Goal: Transaction & Acquisition: Purchase product/service

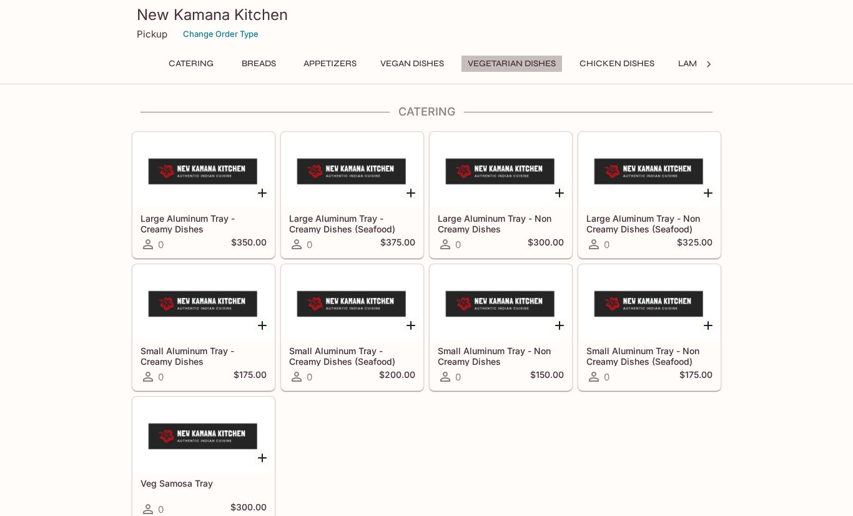
click at [525, 55] on button "Vegetarian Dishes" at bounding box center [512, 63] width 102 height 17
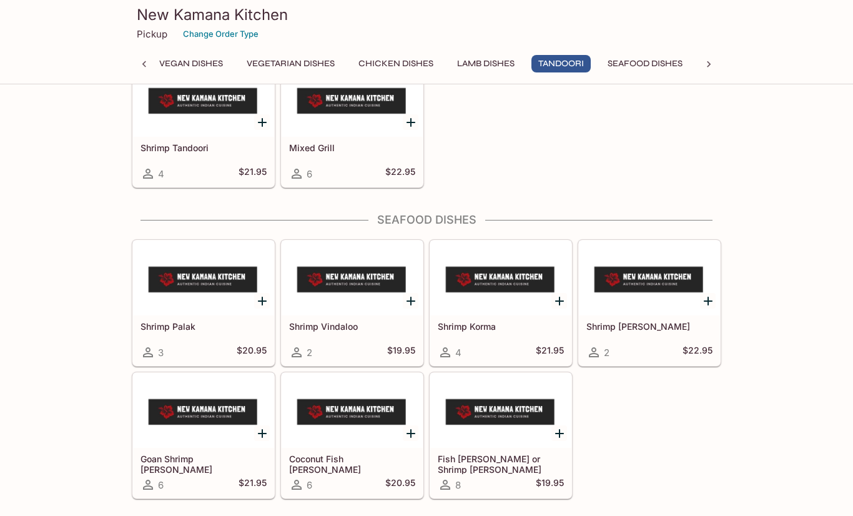
scroll to position [3040, 0]
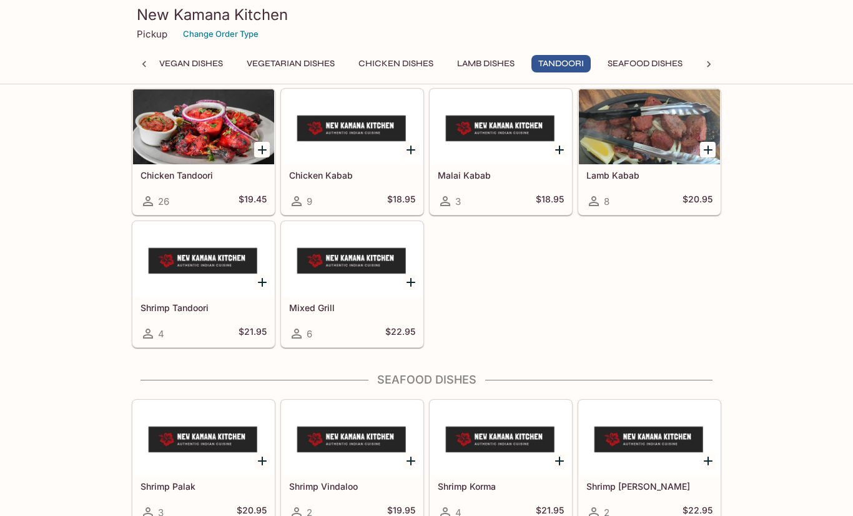
click at [660, 62] on button "Seafood Dishes" at bounding box center [645, 63] width 89 height 17
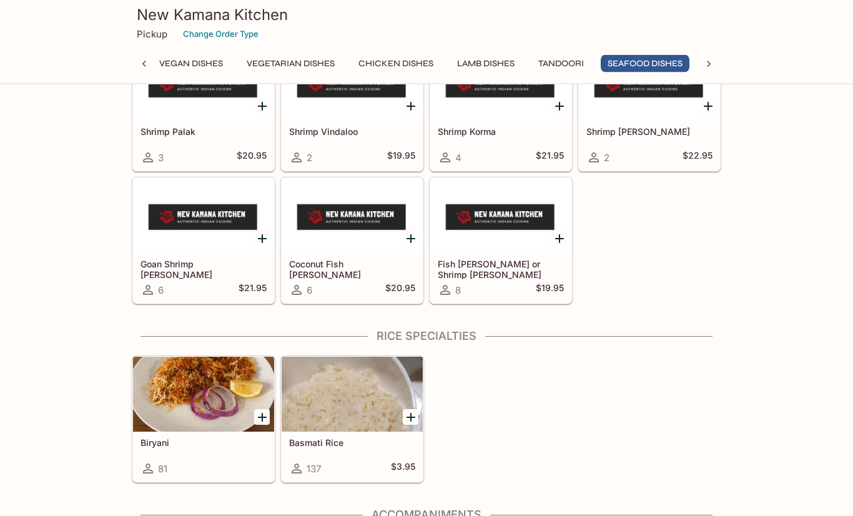
scroll to position [3235, 0]
click at [373, 250] on div at bounding box center [352, 215] width 141 height 75
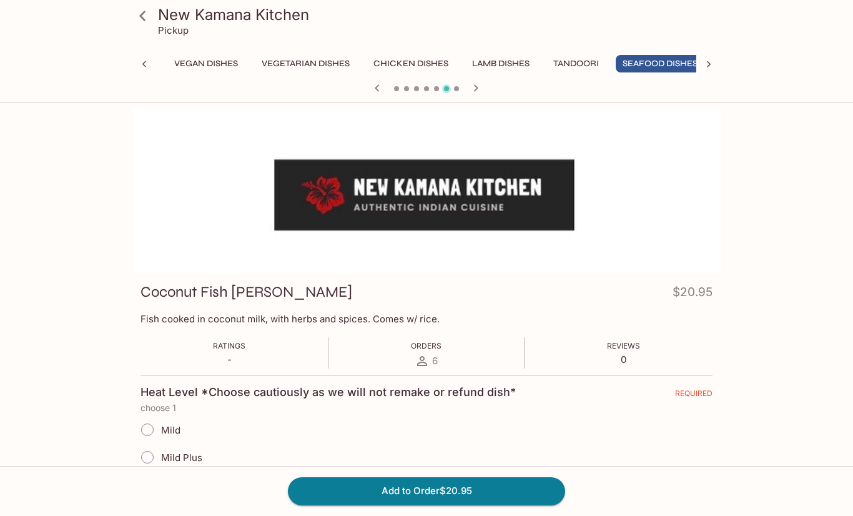
scroll to position [0, 221]
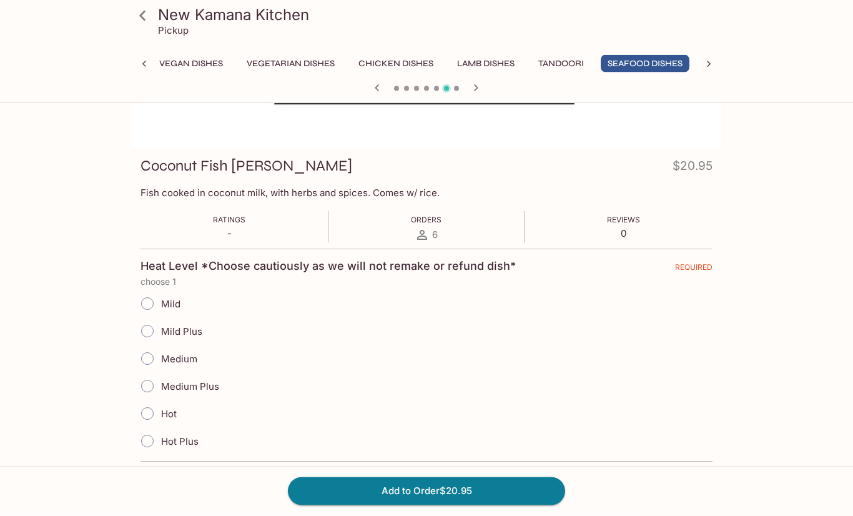
click at [148, 307] on input "Mild" at bounding box center [147, 304] width 26 height 26
radio input "true"
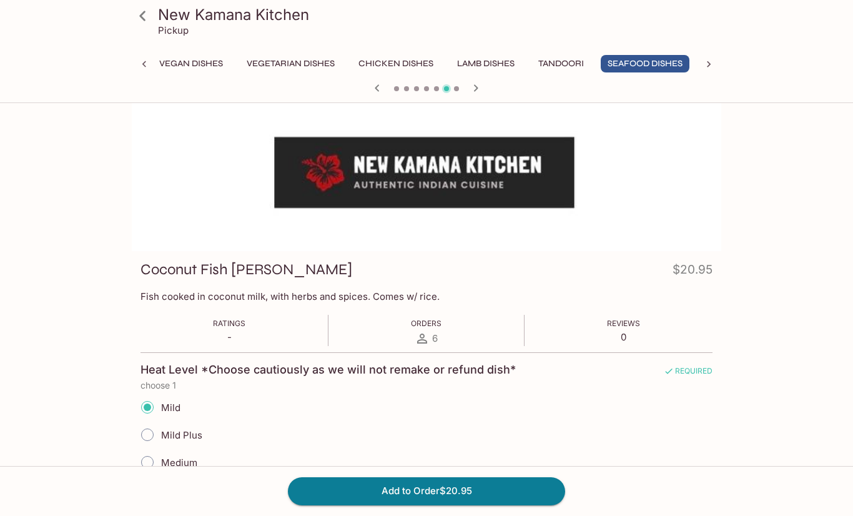
scroll to position [0, 0]
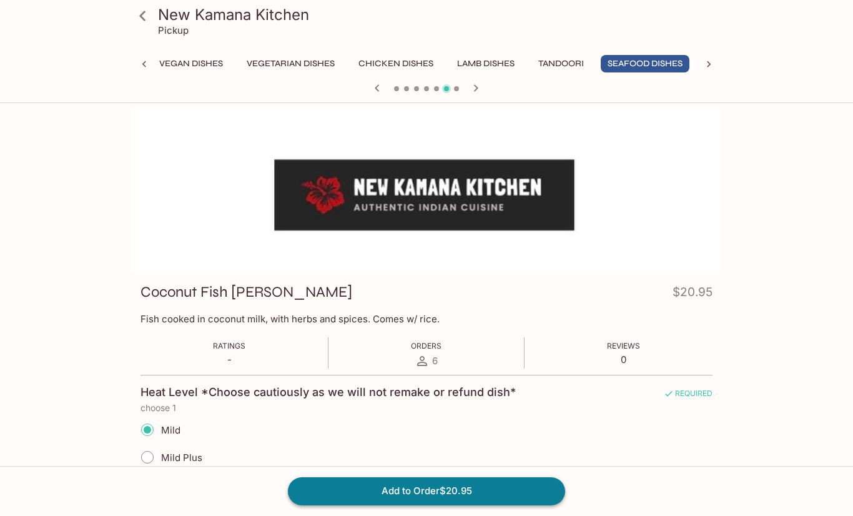
click at [511, 489] on button "Add to Order $20.95" at bounding box center [426, 490] width 277 height 27
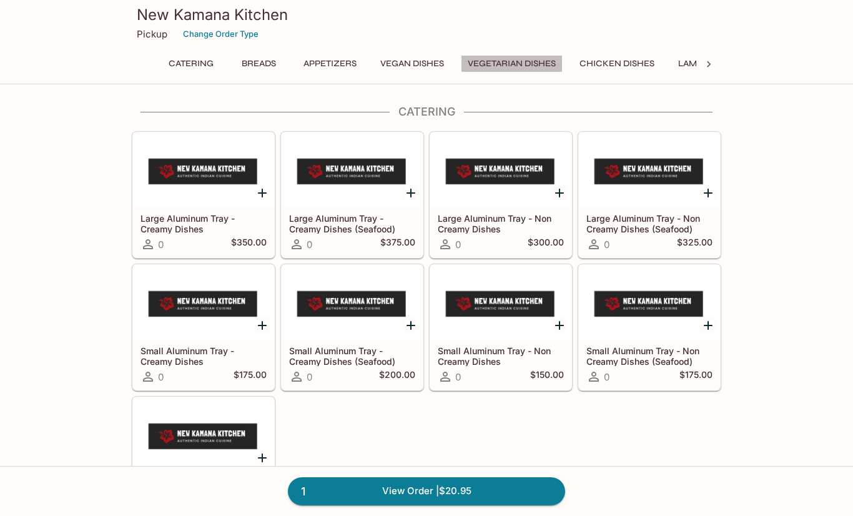
click at [534, 65] on button "Vegetarian Dishes" at bounding box center [512, 63] width 102 height 17
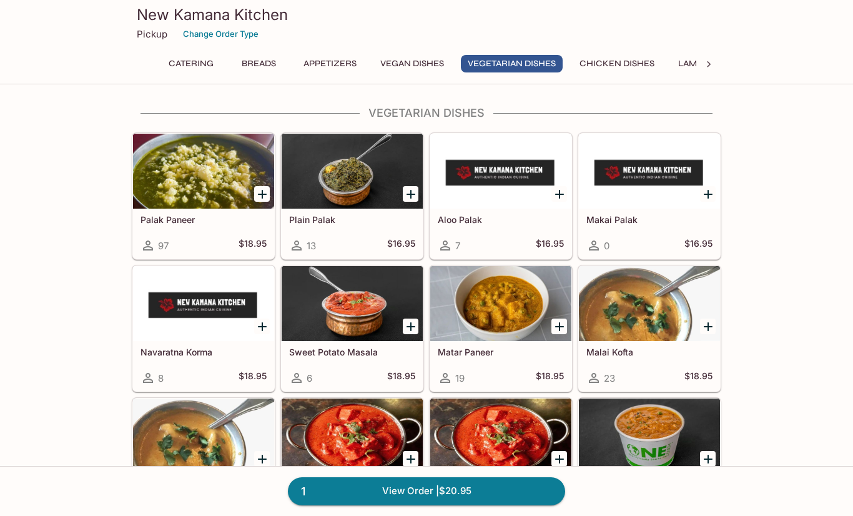
click at [432, 65] on button "Vegan Dishes" at bounding box center [411, 63] width 77 height 17
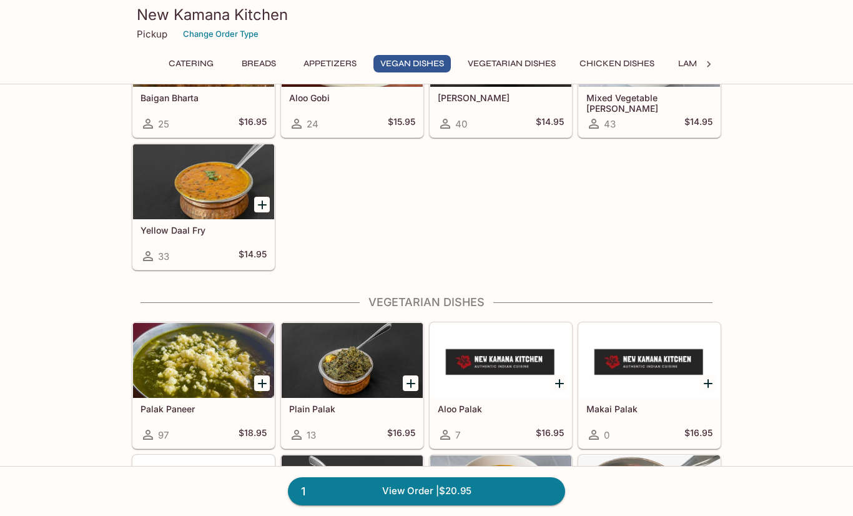
scroll to position [1328, 0]
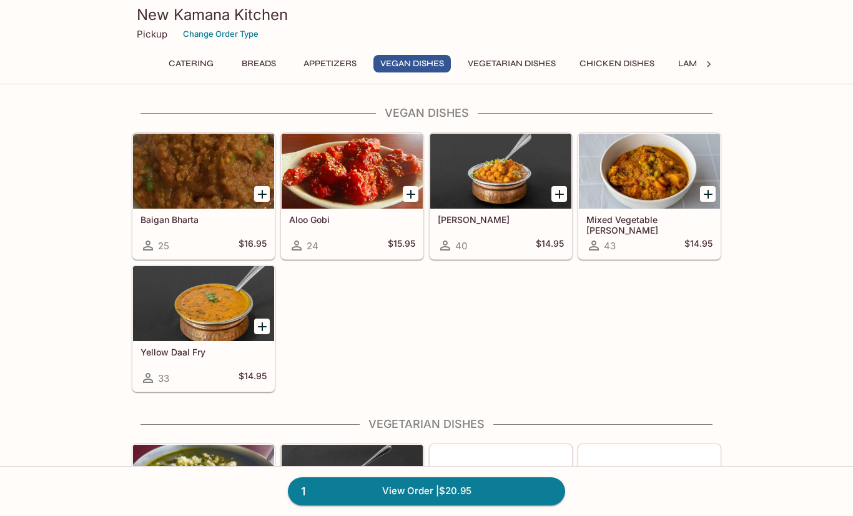
click at [652, 216] on h5 "Mixed Vegetable [PERSON_NAME]" at bounding box center [649, 224] width 126 height 21
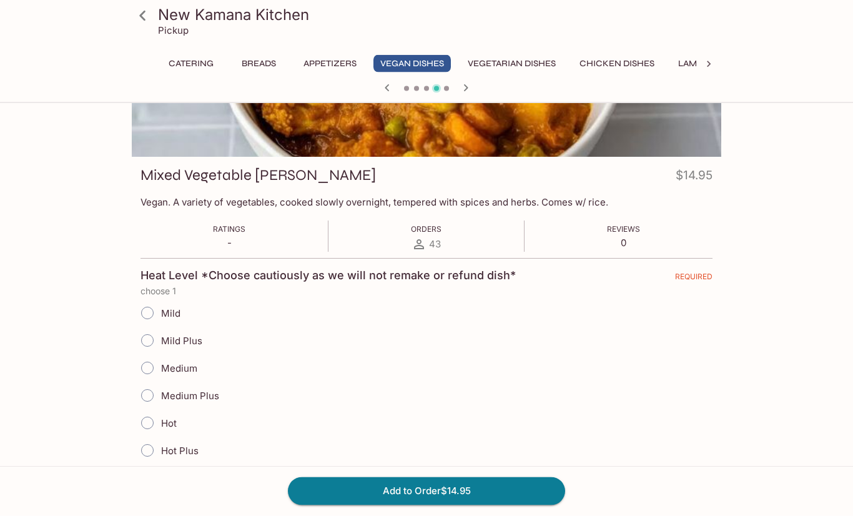
click at [150, 315] on input "Mild" at bounding box center [147, 313] width 26 height 26
radio input "true"
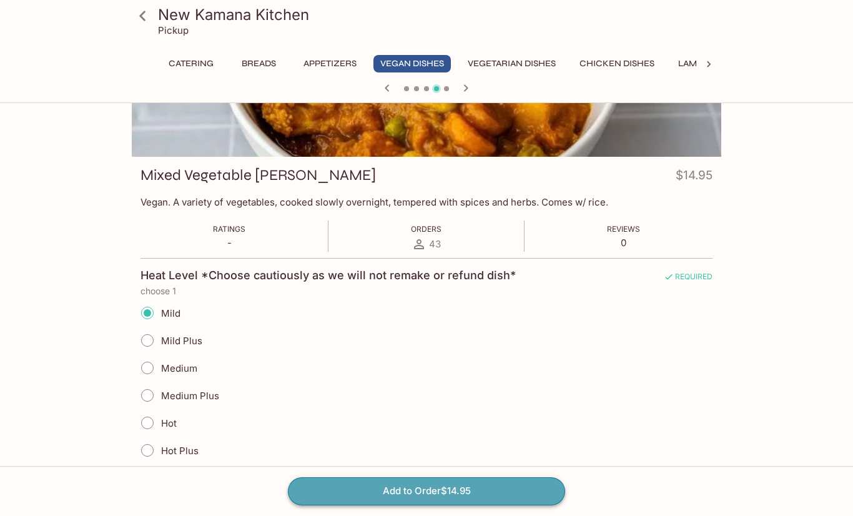
click at [527, 489] on button "Add to Order $14.95" at bounding box center [426, 490] width 277 height 27
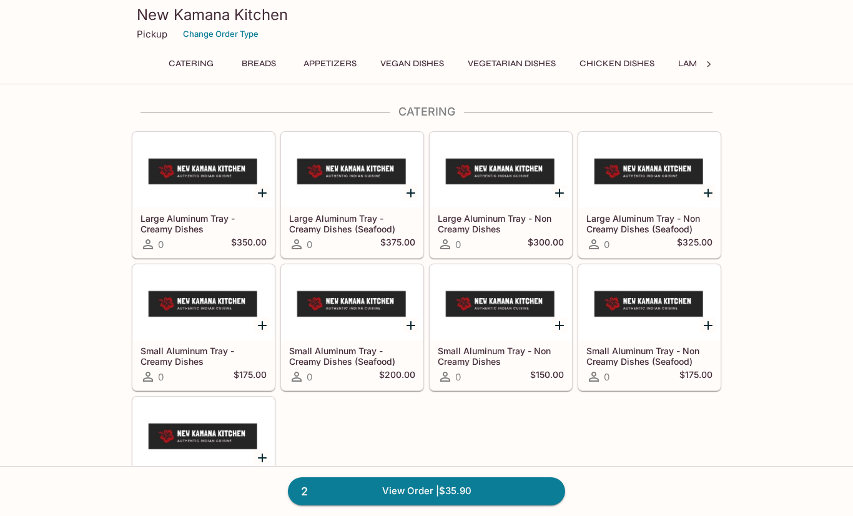
click at [523, 70] on button "Vegetarian Dishes" at bounding box center [512, 63] width 102 height 17
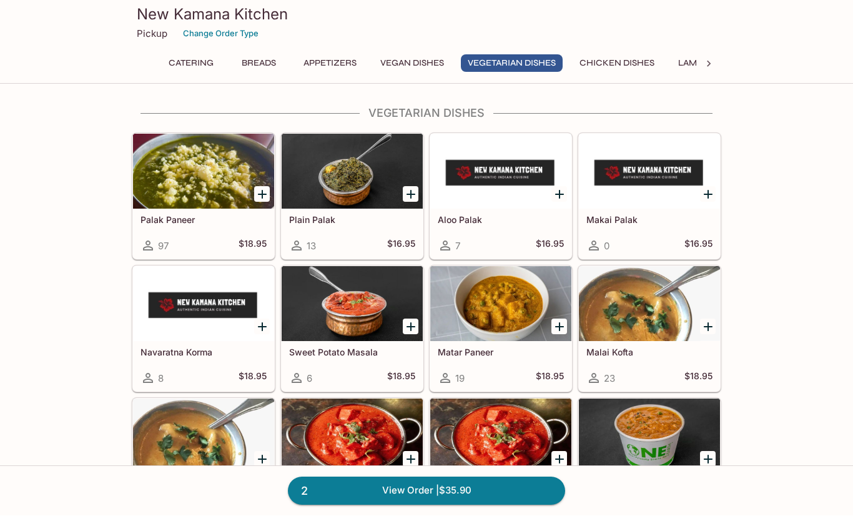
scroll to position [1639, 0]
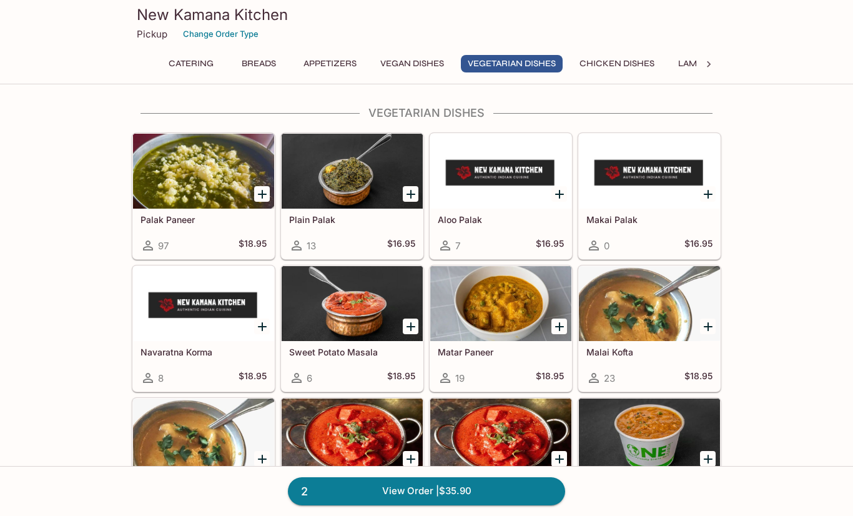
click at [177, 215] on h5 "Palak Paneer" at bounding box center [203, 219] width 126 height 11
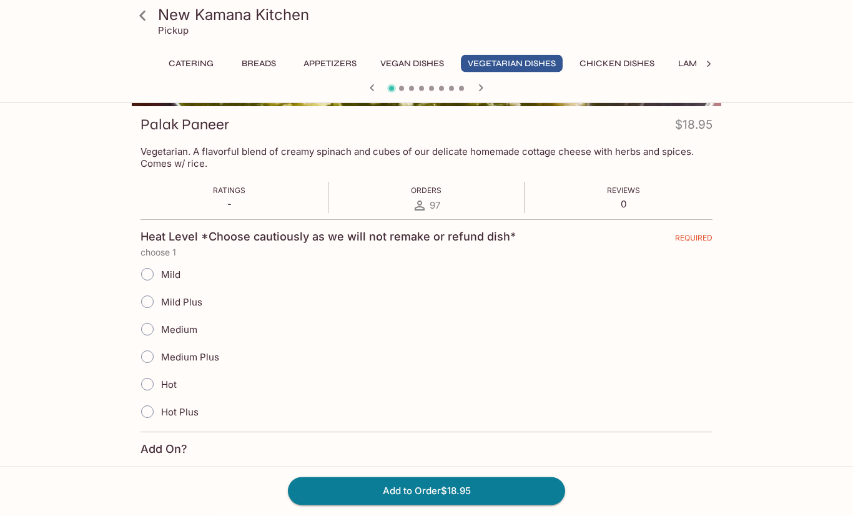
click at [144, 273] on input "Mild" at bounding box center [147, 275] width 26 height 26
radio input "true"
click at [532, 489] on button "Add to Order $18.95" at bounding box center [426, 490] width 277 height 27
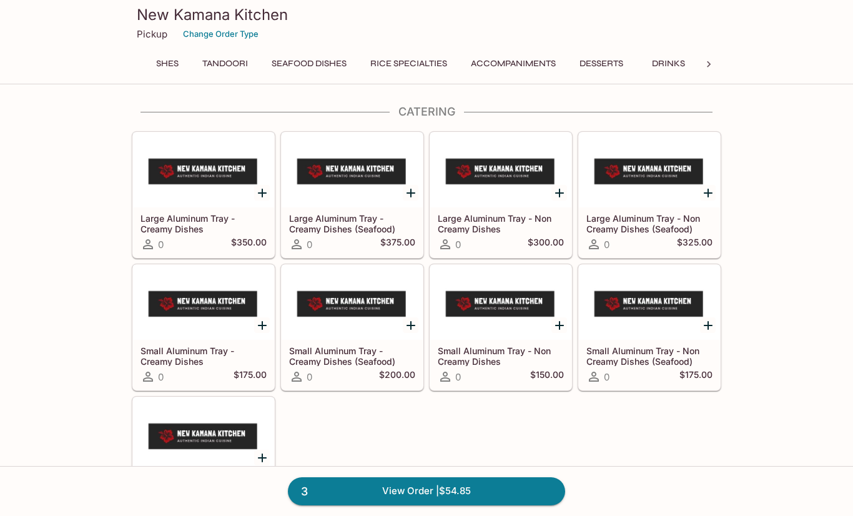
scroll to position [0, 567]
click at [536, 67] on button "Accompaniments" at bounding box center [513, 63] width 99 height 17
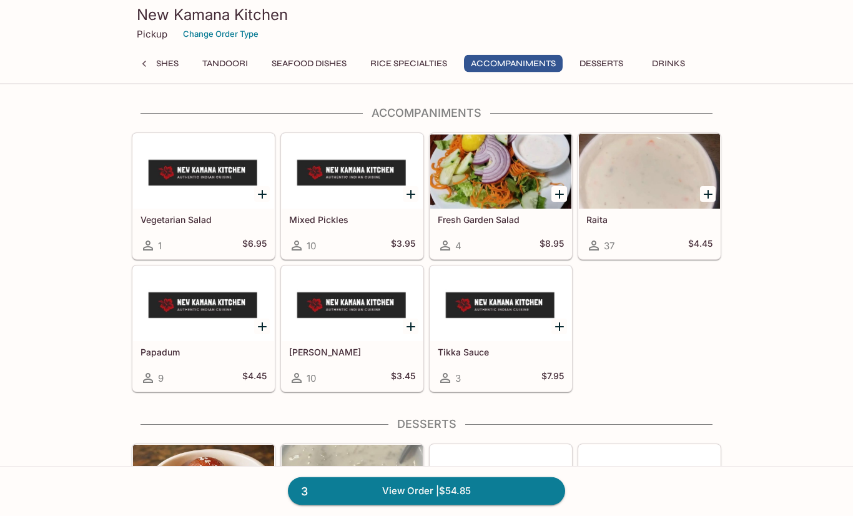
scroll to position [3637, 0]
click at [660, 177] on div at bounding box center [649, 171] width 141 height 75
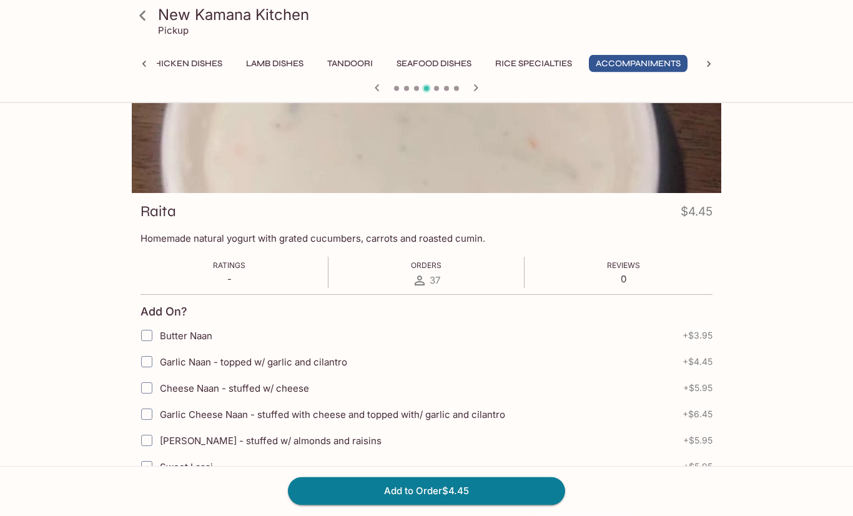
scroll to position [81, 0]
click at [527, 483] on button "Add to Order $4.45" at bounding box center [426, 490] width 277 height 27
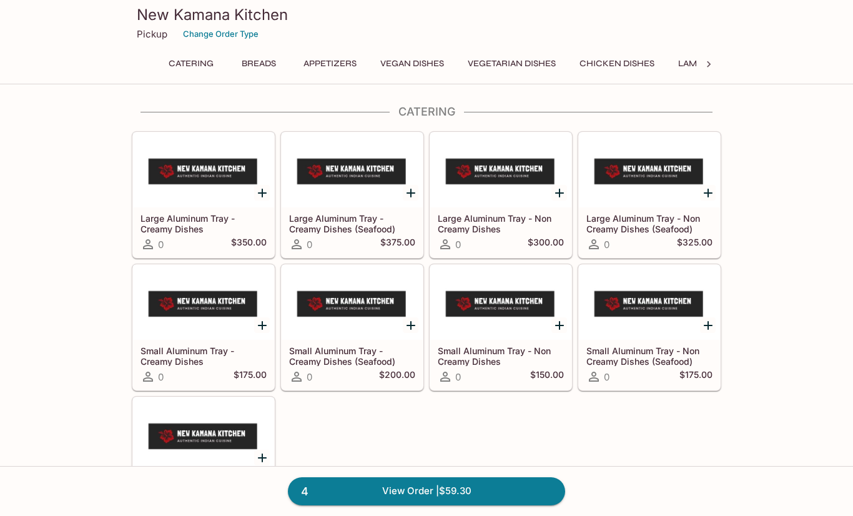
click at [258, 71] on button "Breads" at bounding box center [258, 63] width 56 height 17
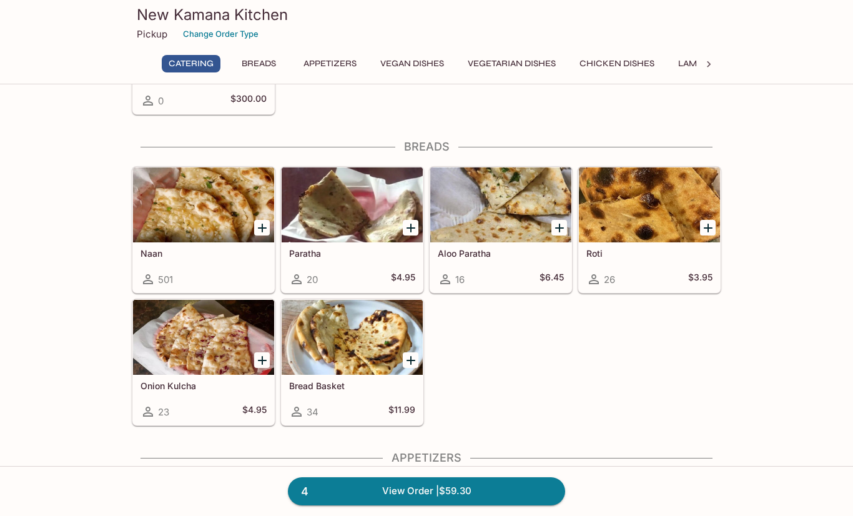
scroll to position [408, 0]
click at [165, 334] on div at bounding box center [203, 337] width 141 height 75
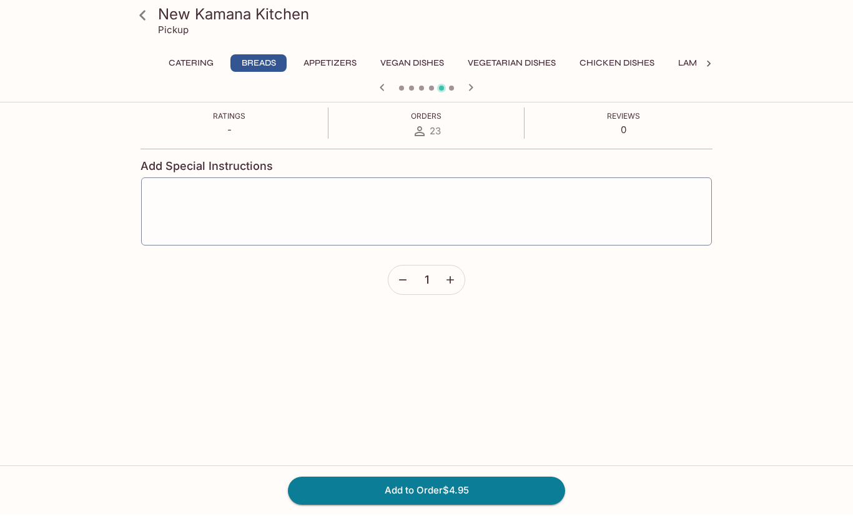
click at [453, 279] on icon "button" at bounding box center [449, 280] width 7 height 7
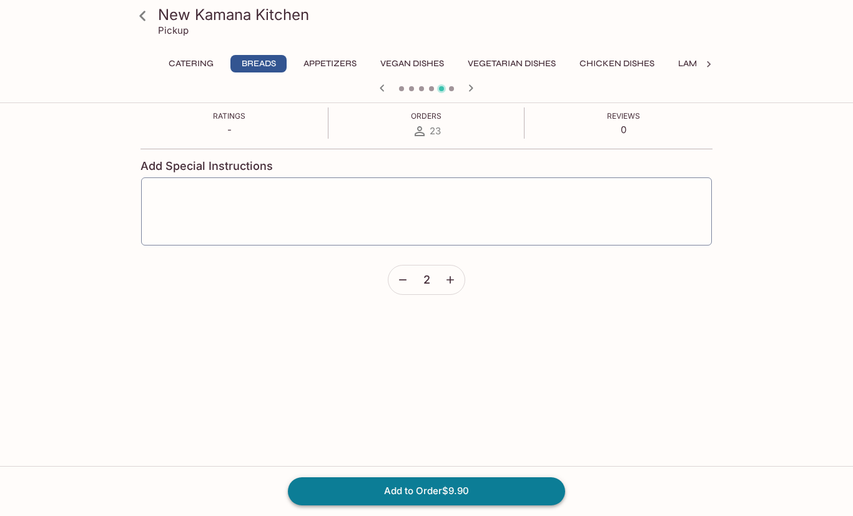
click at [527, 483] on button "Add to Order $9.90" at bounding box center [426, 490] width 277 height 27
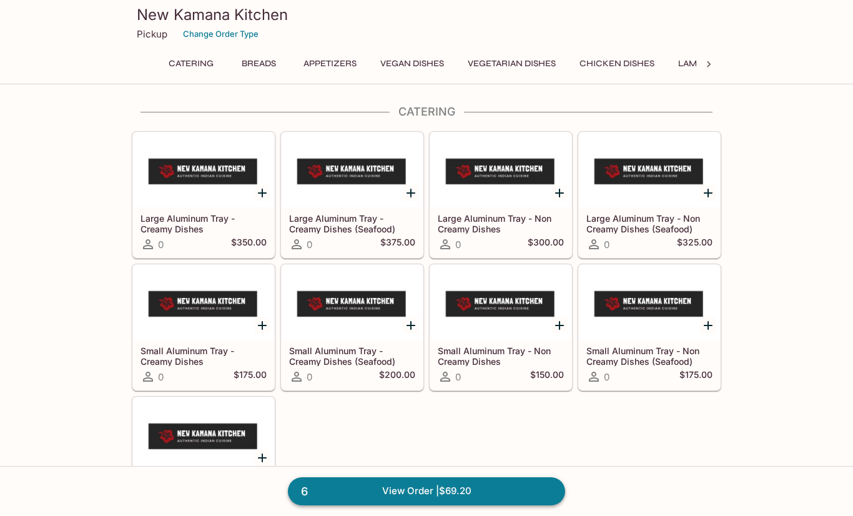
click at [526, 490] on link "6 View Order | $69.20" at bounding box center [426, 490] width 277 height 27
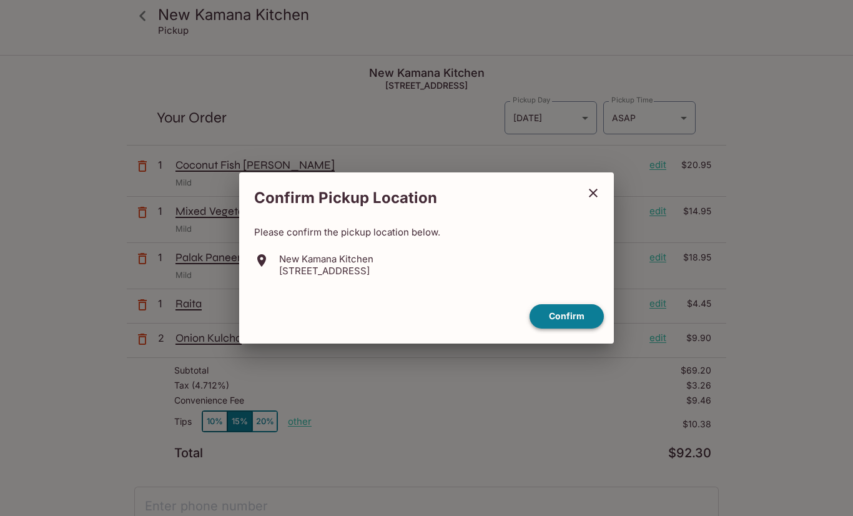
click at [579, 321] on button "Confirm" at bounding box center [566, 316] width 74 height 24
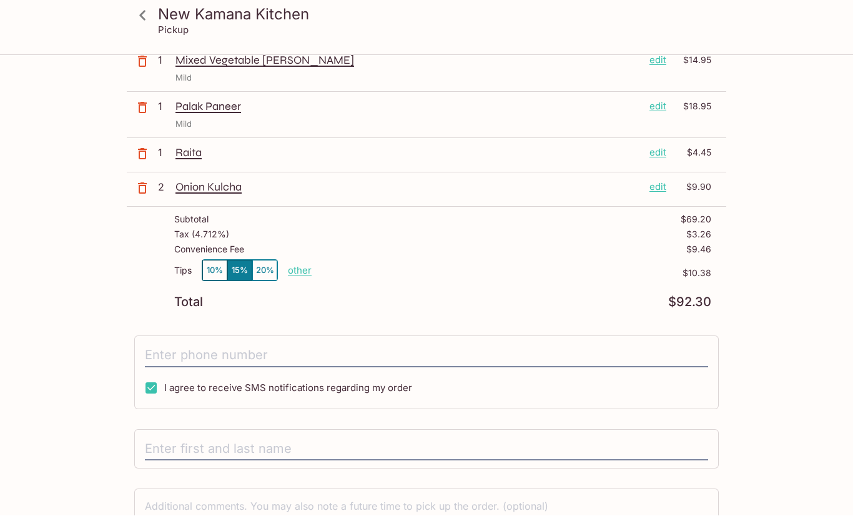
scroll to position [152, 0]
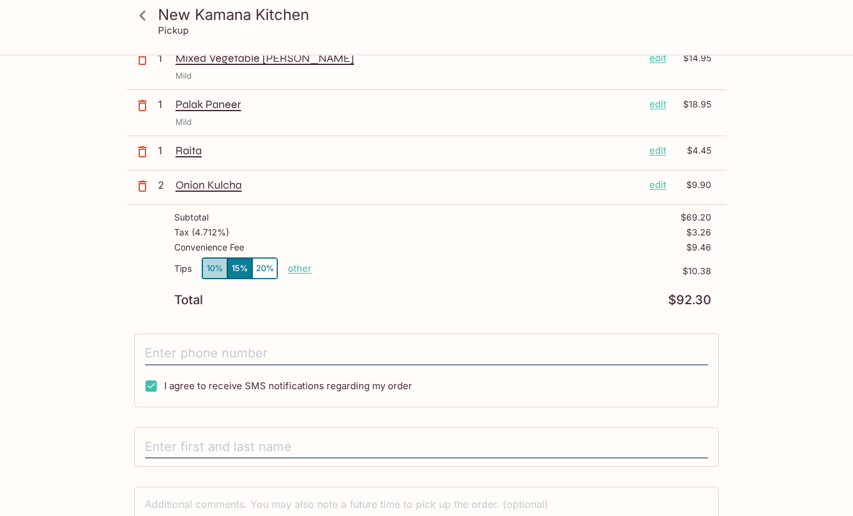
click at [216, 264] on button "10%" at bounding box center [214, 268] width 25 height 21
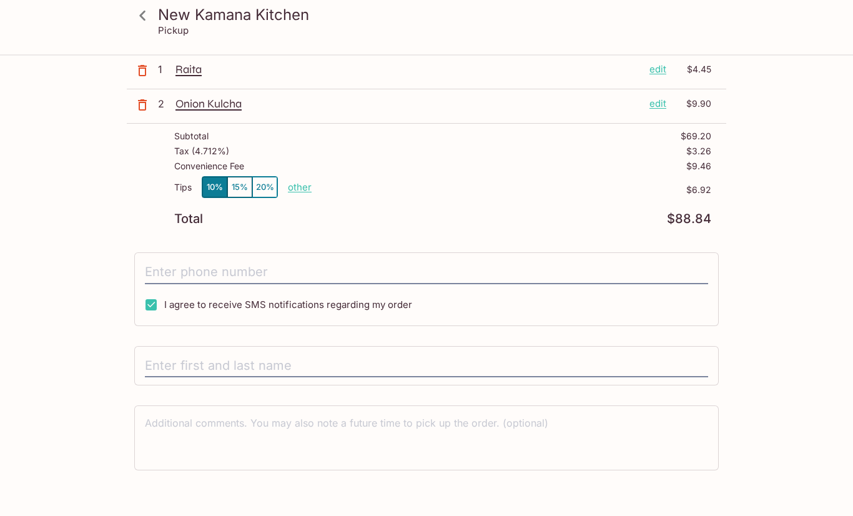
scroll to position [273, 0]
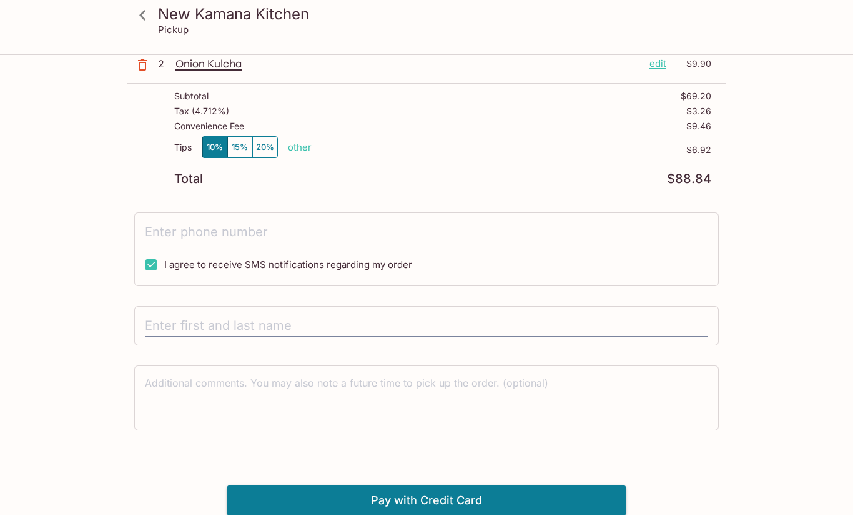
click at [161, 231] on input "tel" at bounding box center [426, 233] width 563 height 24
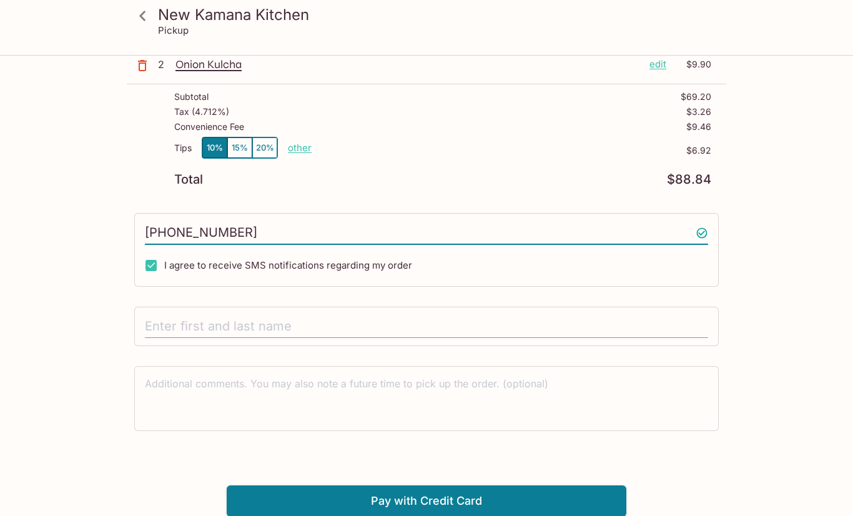
type input "[PHONE_NUMBER]"
click at [155, 325] on input "text" at bounding box center [426, 327] width 563 height 24
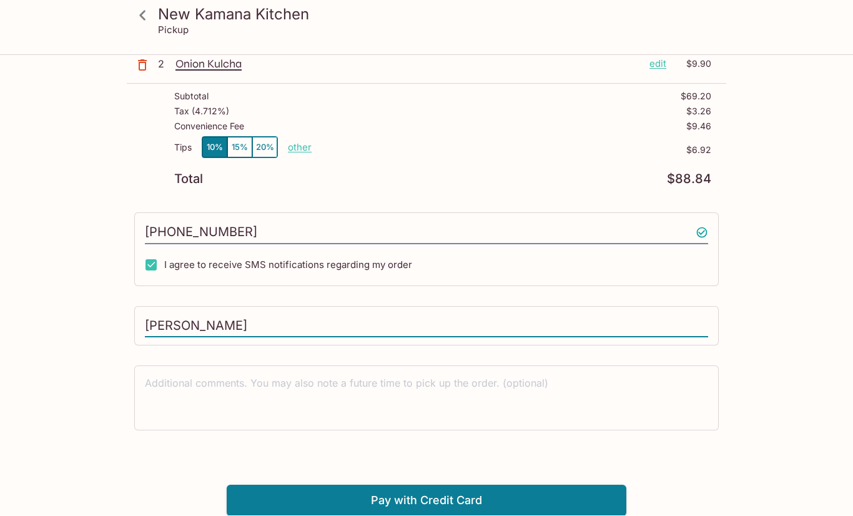
type input "[PERSON_NAME]"
